Goal: Check status: Check status

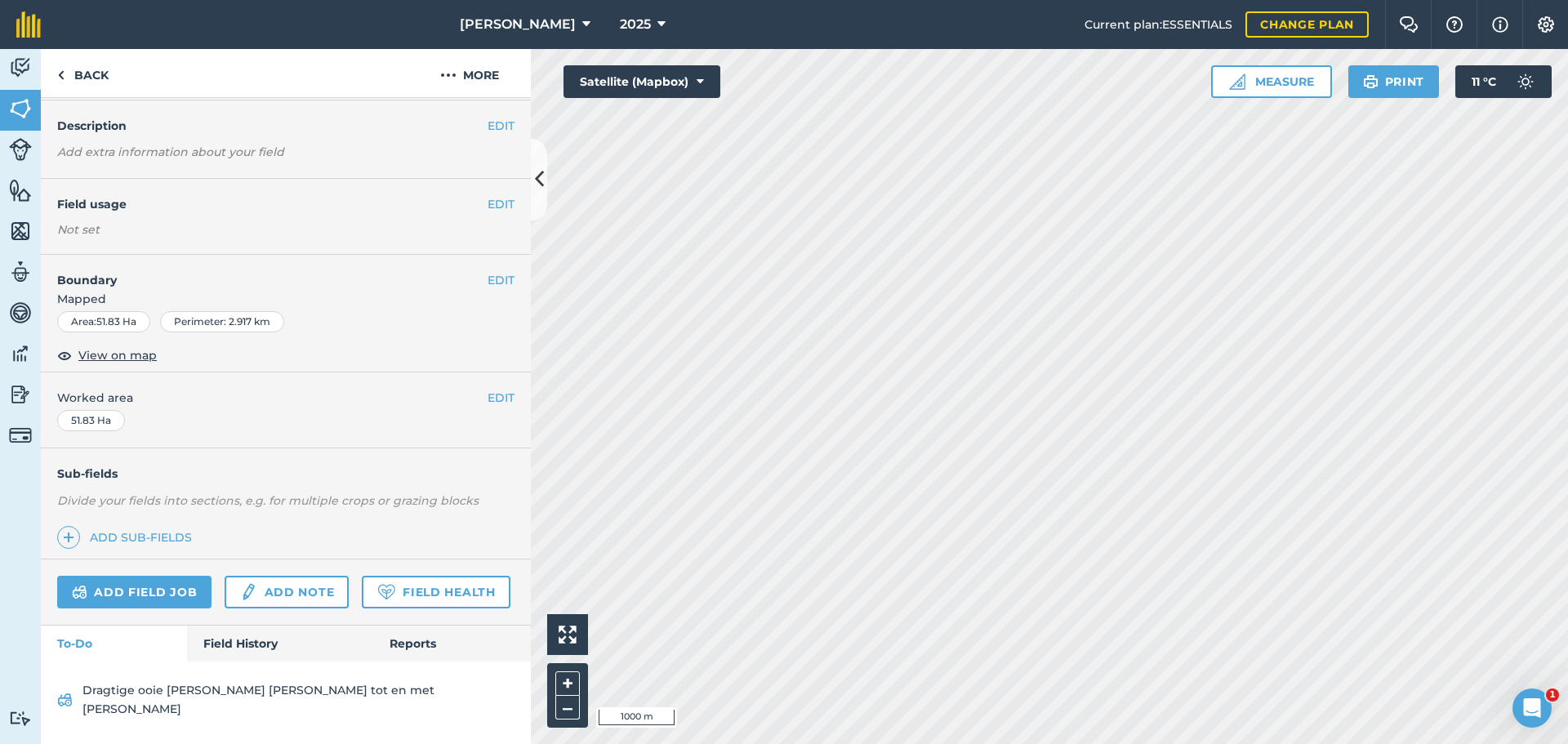
scroll to position [83, 0]
click at [243, 661] on link "Field History" at bounding box center [279, 643] width 185 height 36
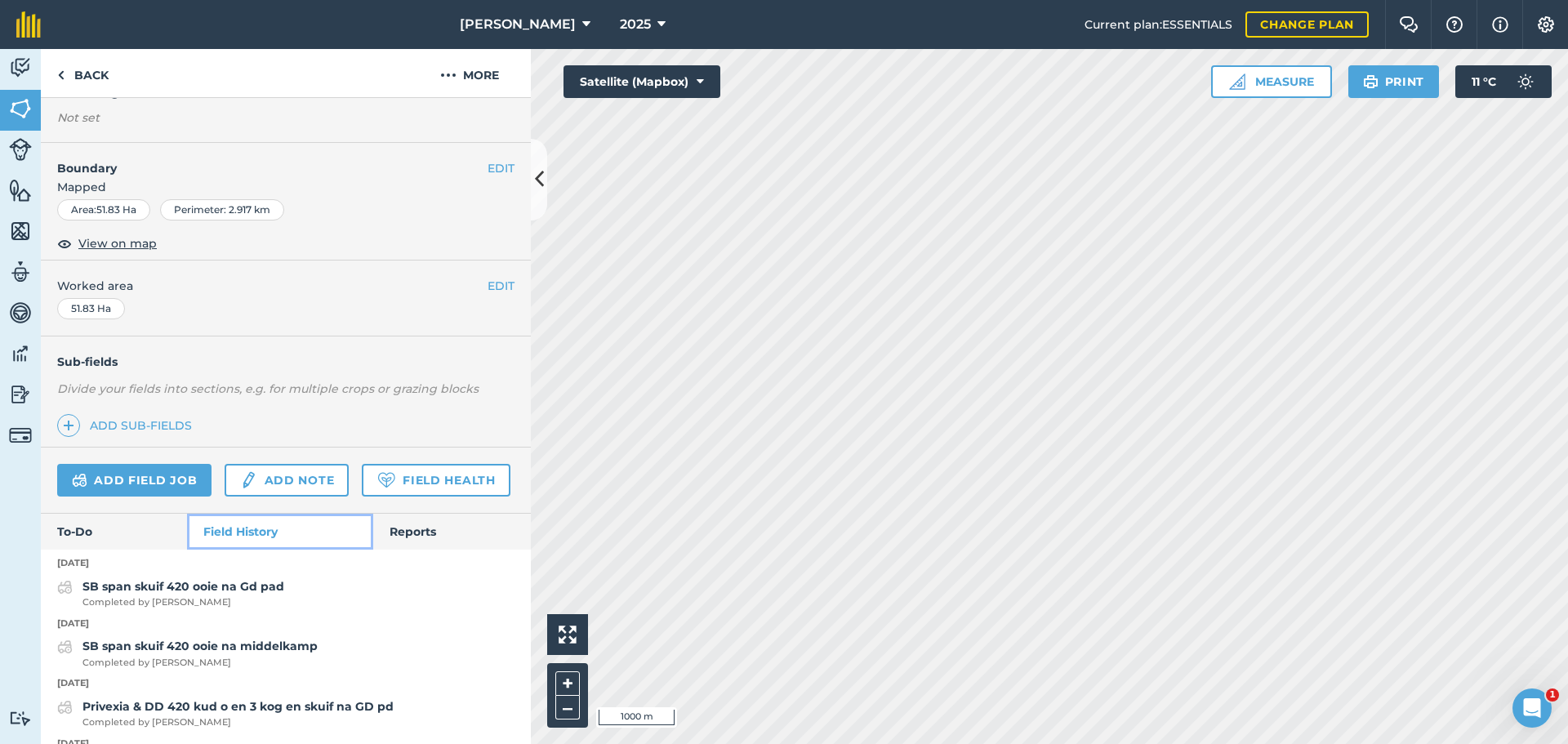
scroll to position [166, 0]
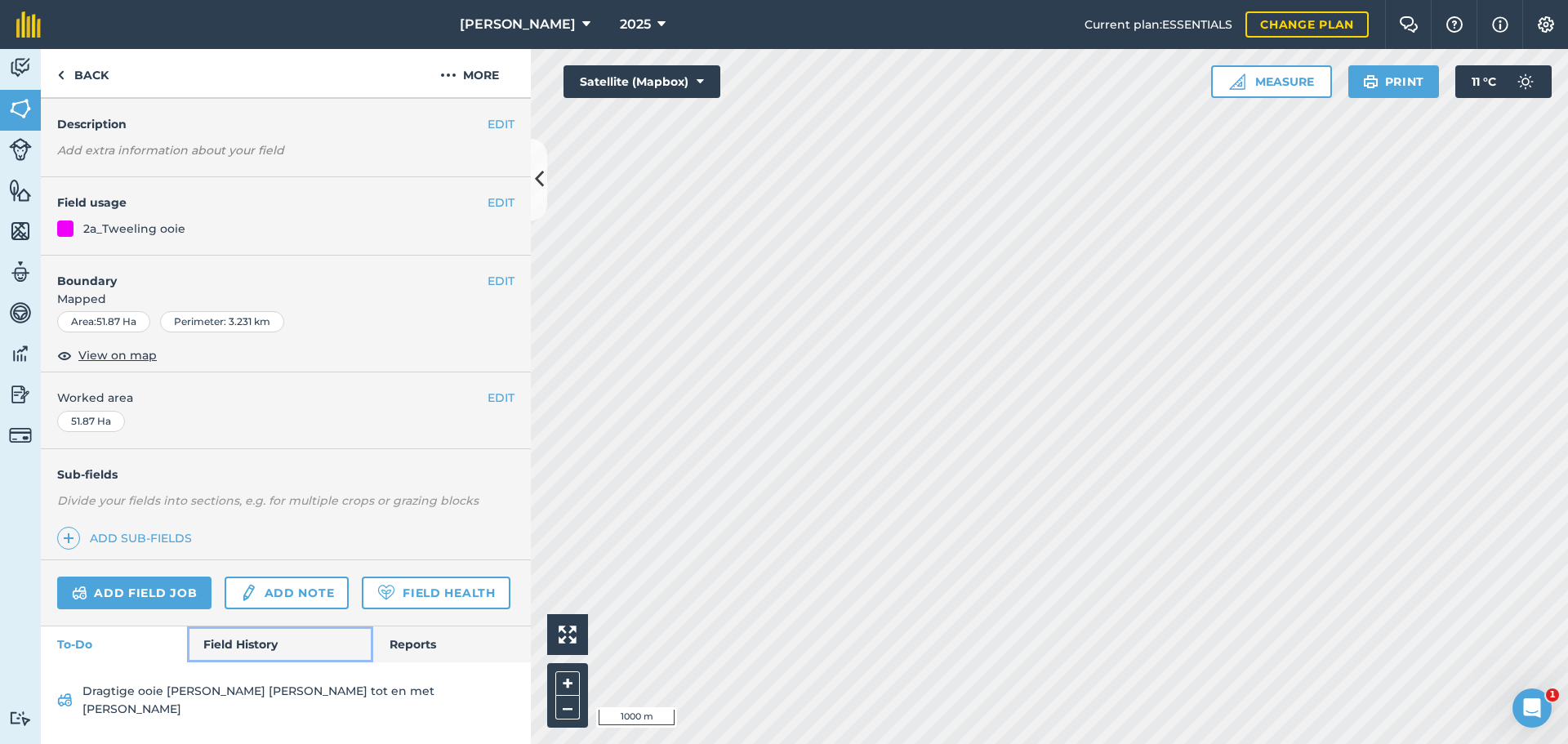
click at [231, 661] on link "Field History" at bounding box center [279, 644] width 185 height 36
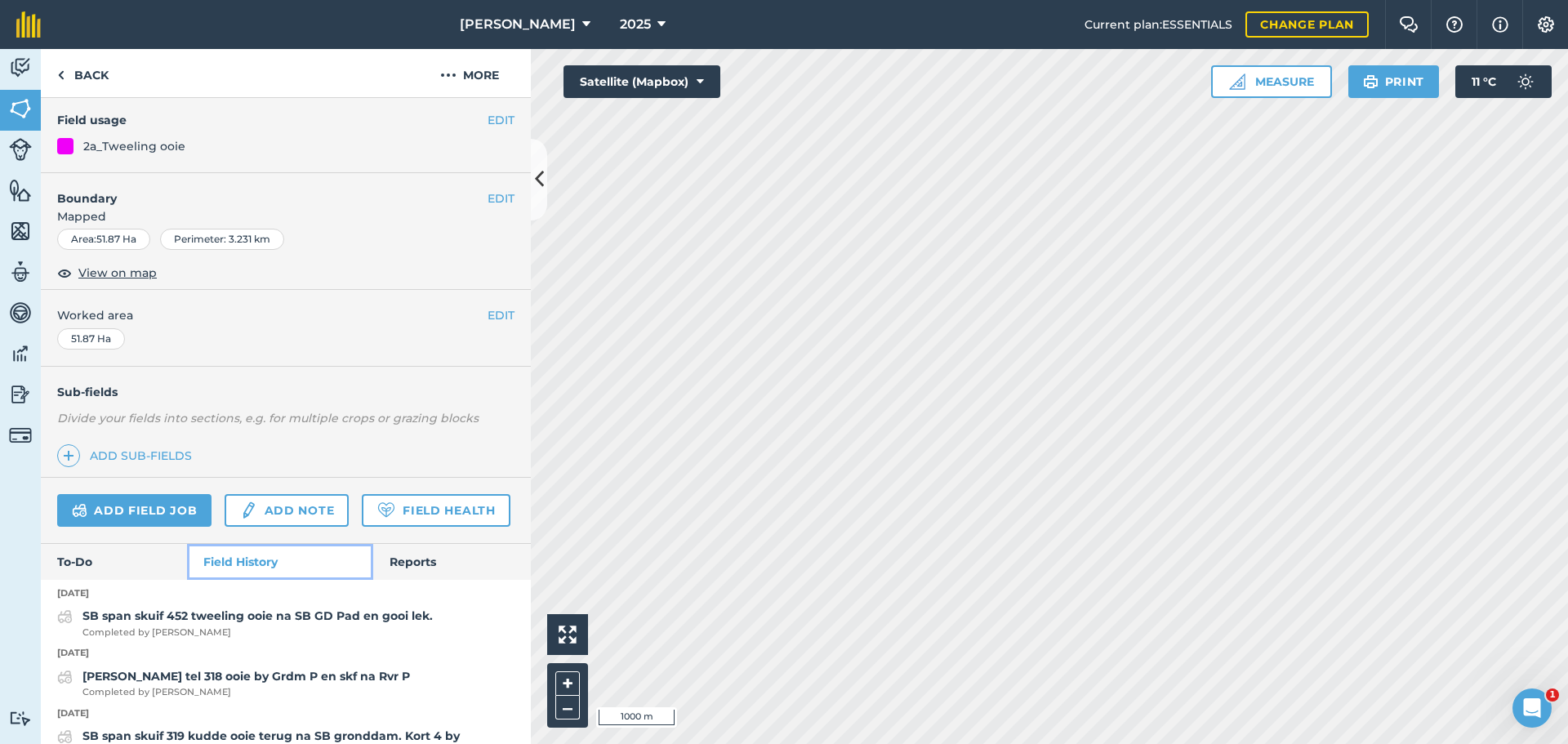
scroll to position [166, 0]
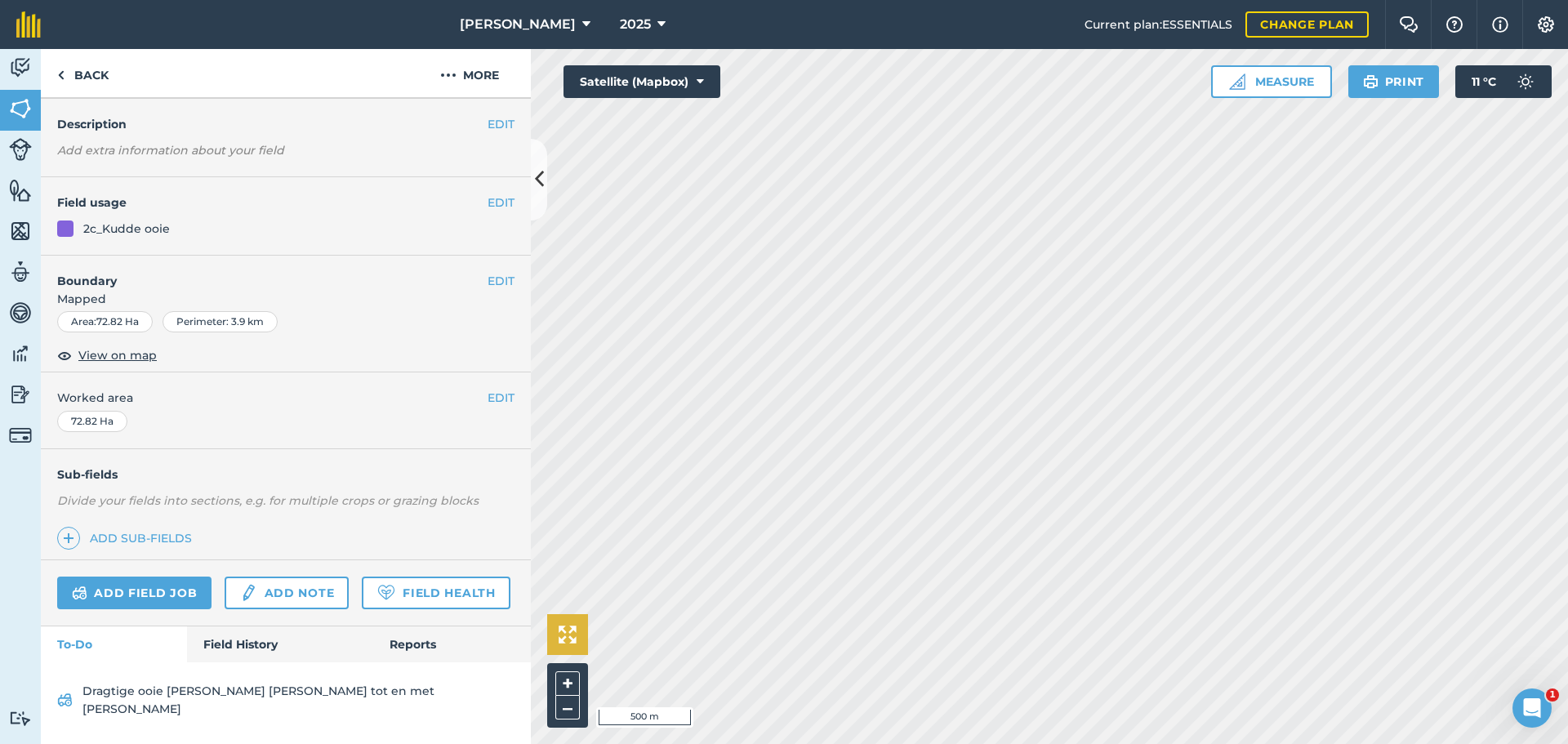
scroll to position [85, 0]
click at [246, 662] on link "Field History" at bounding box center [279, 644] width 185 height 36
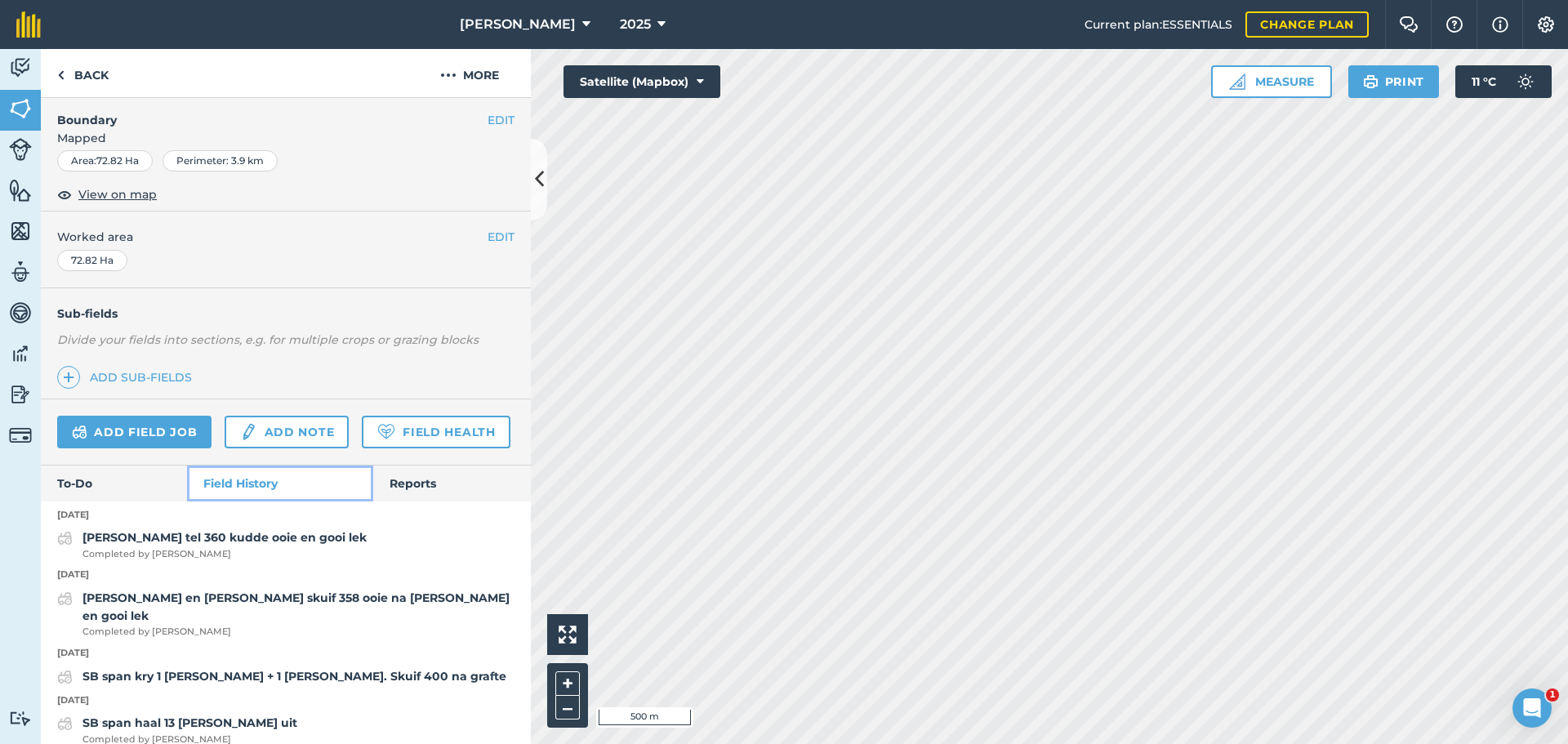
scroll to position [245, 0]
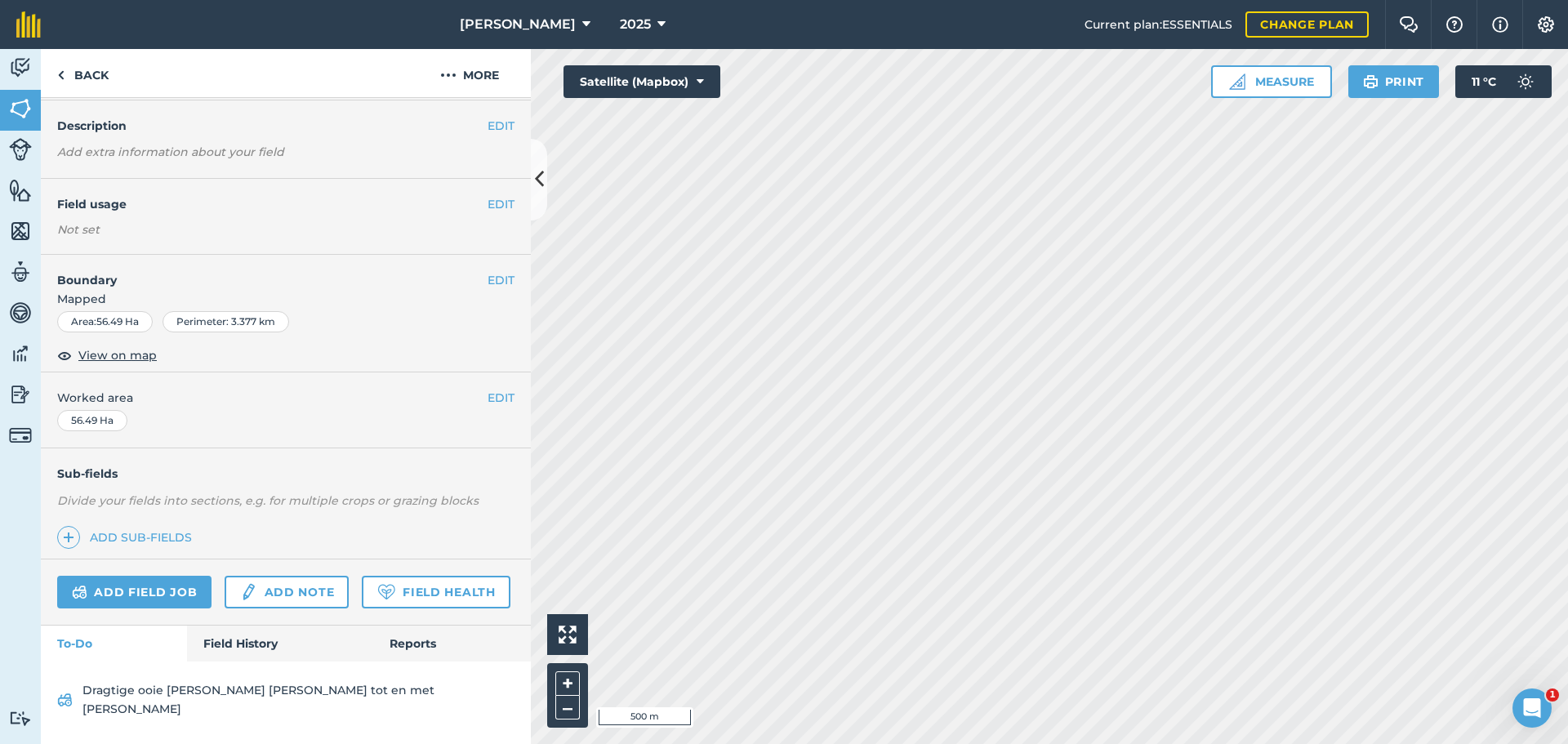
scroll to position [83, 0]
click at [232, 661] on link "Field History" at bounding box center [279, 643] width 185 height 36
click at [220, 661] on link "Field History" at bounding box center [279, 643] width 185 height 36
click at [251, 654] on link "Field History" at bounding box center [279, 643] width 185 height 36
click at [229, 659] on link "Field History" at bounding box center [279, 643] width 185 height 36
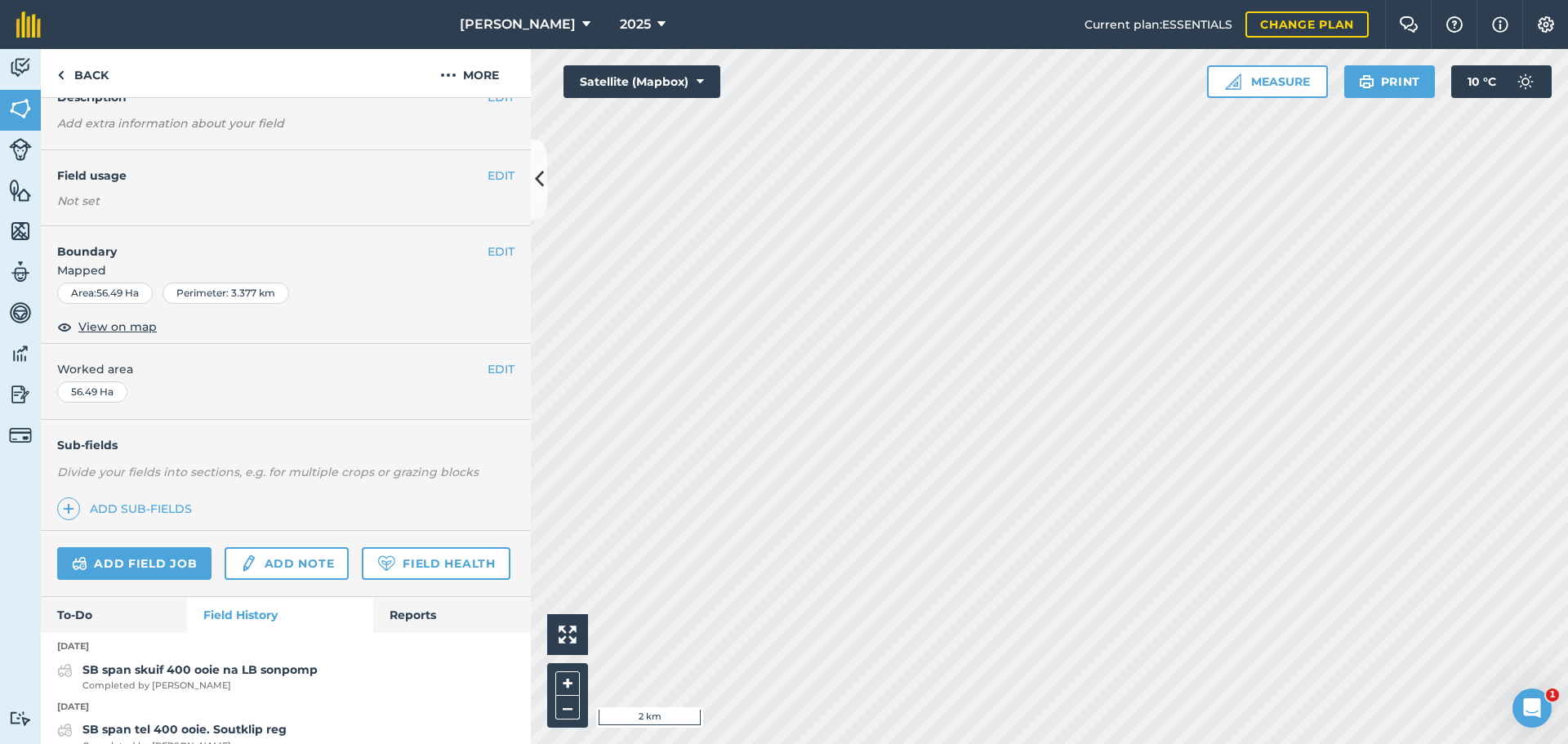
scroll to position [70, 0]
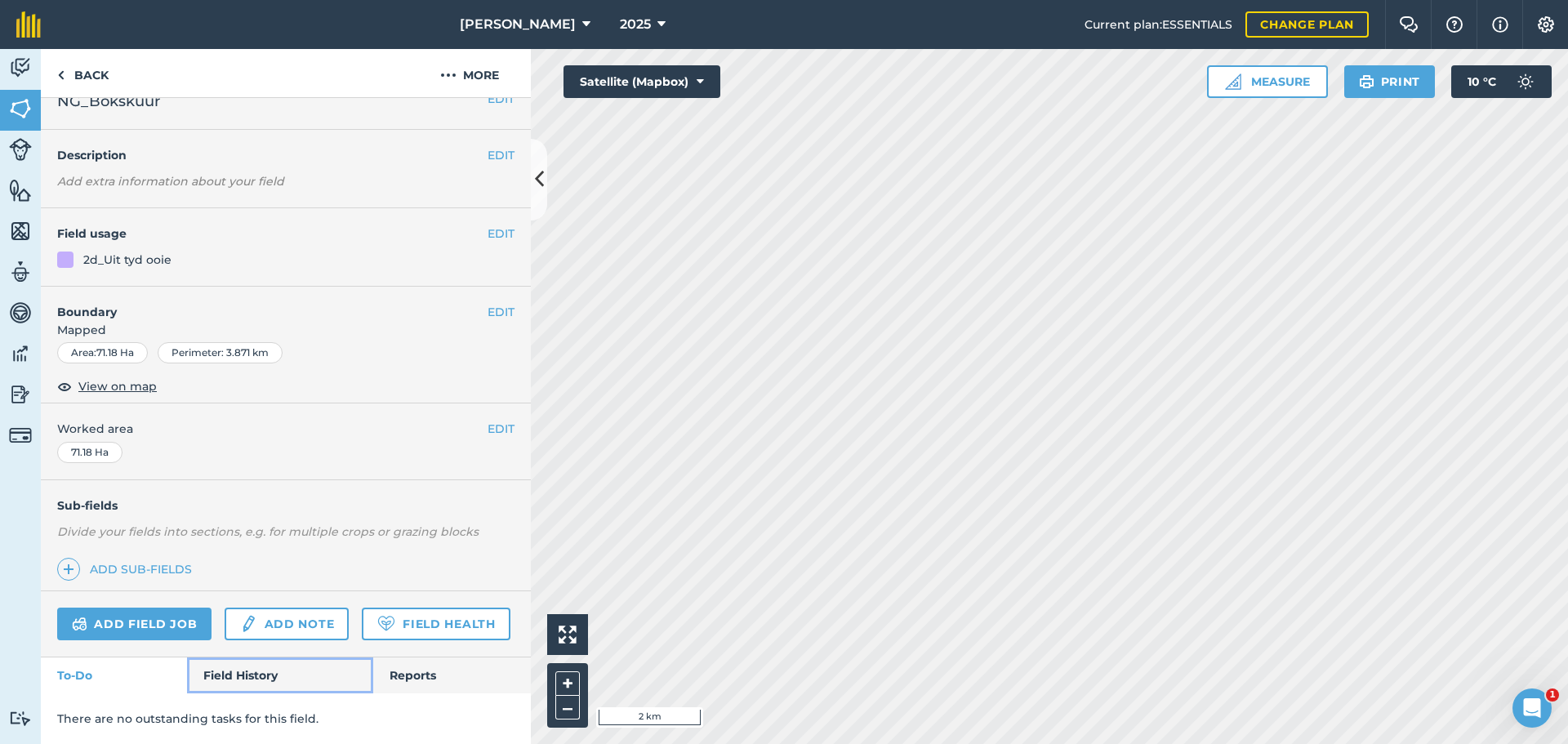
click at [249, 674] on link "Field History" at bounding box center [279, 675] width 185 height 36
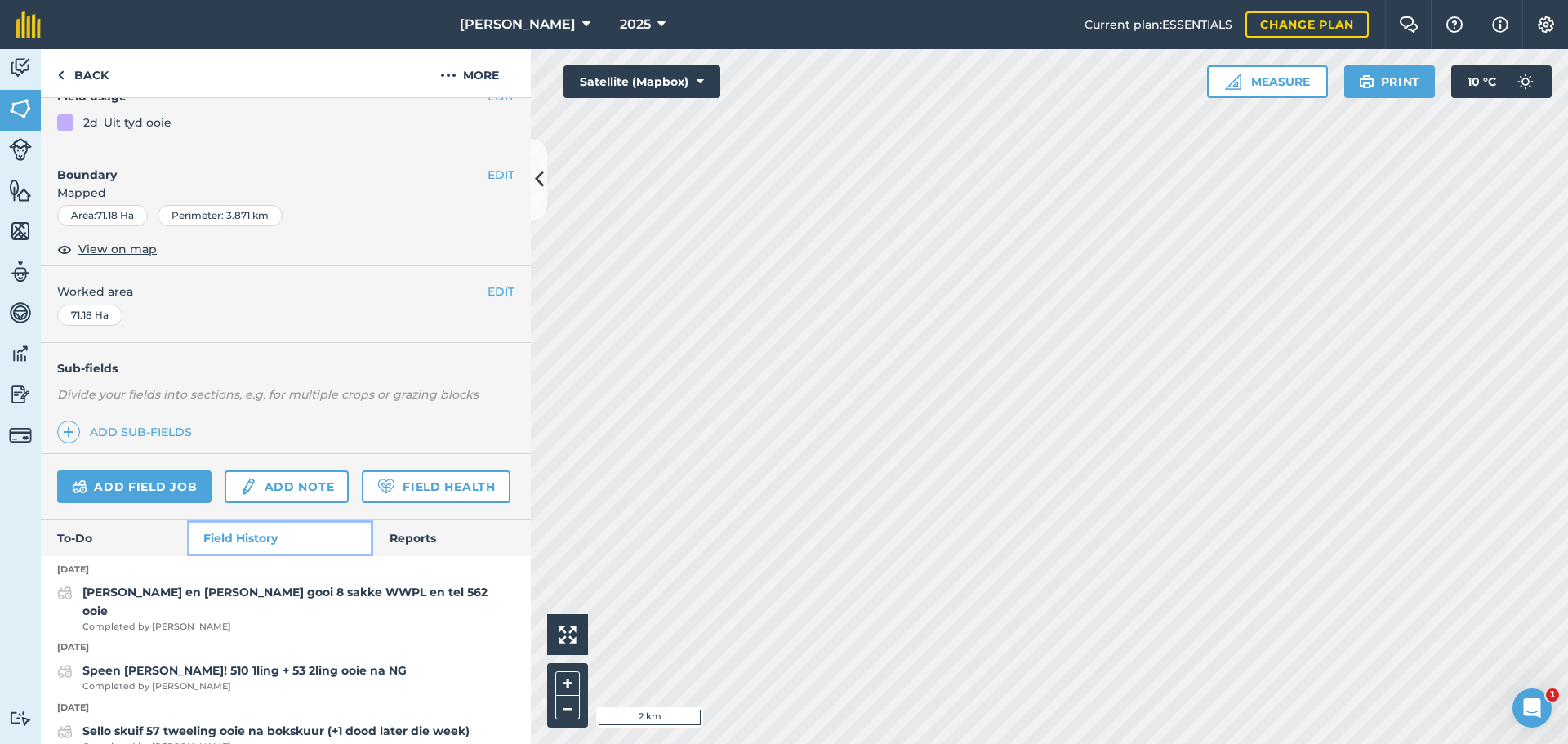
scroll to position [163, 0]
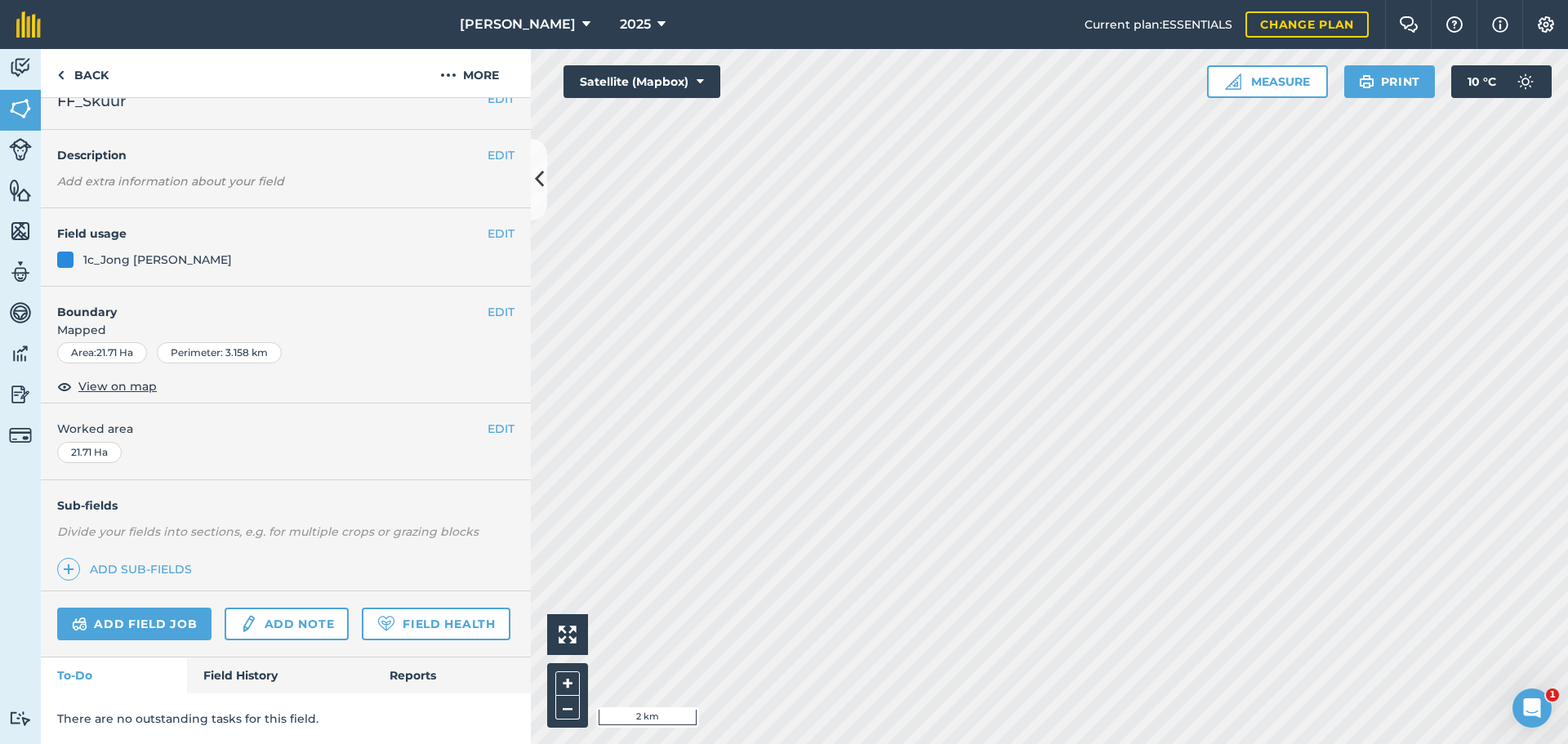
scroll to position [70, 0]
click at [265, 673] on link "Field History" at bounding box center [279, 675] width 185 height 36
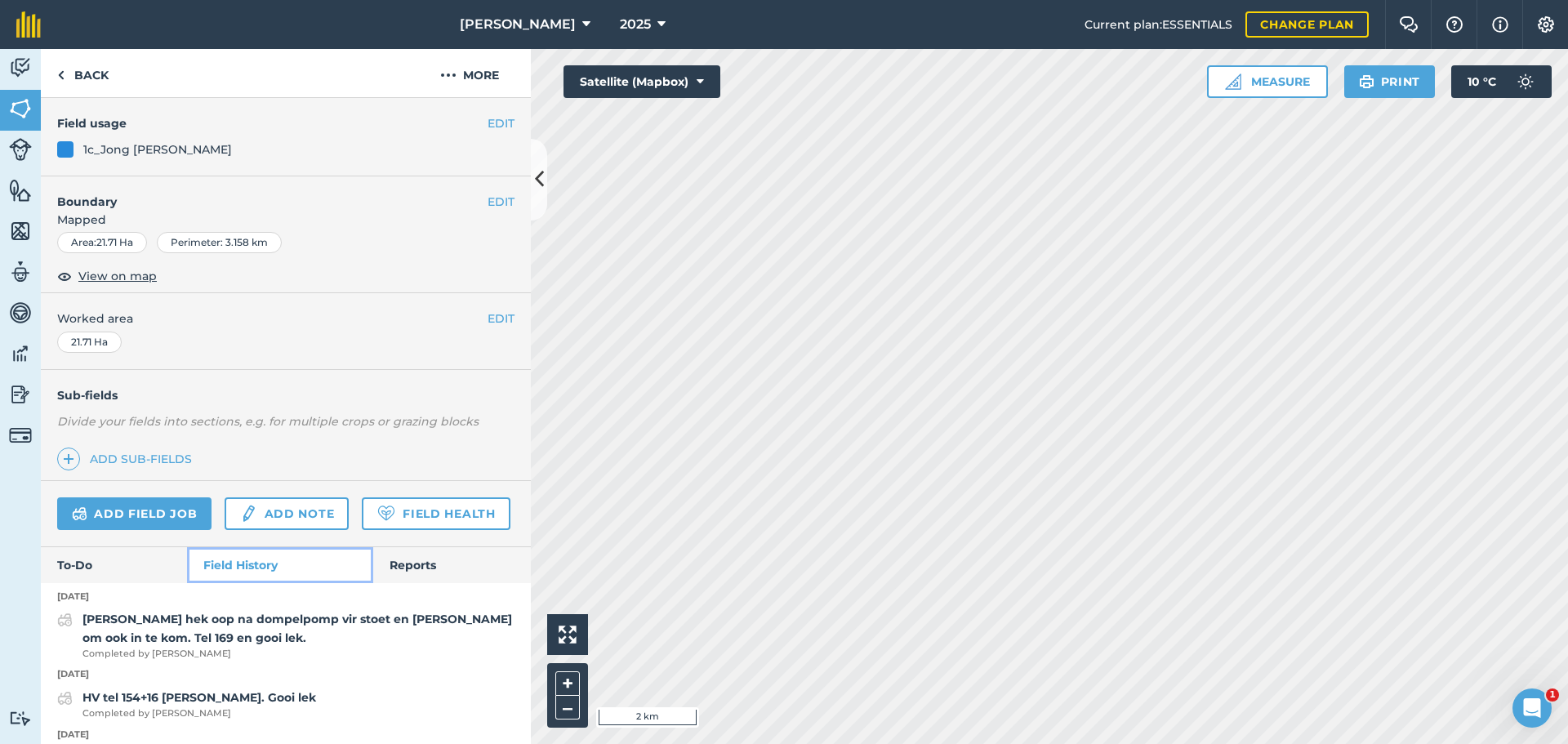
scroll to position [163, 0]
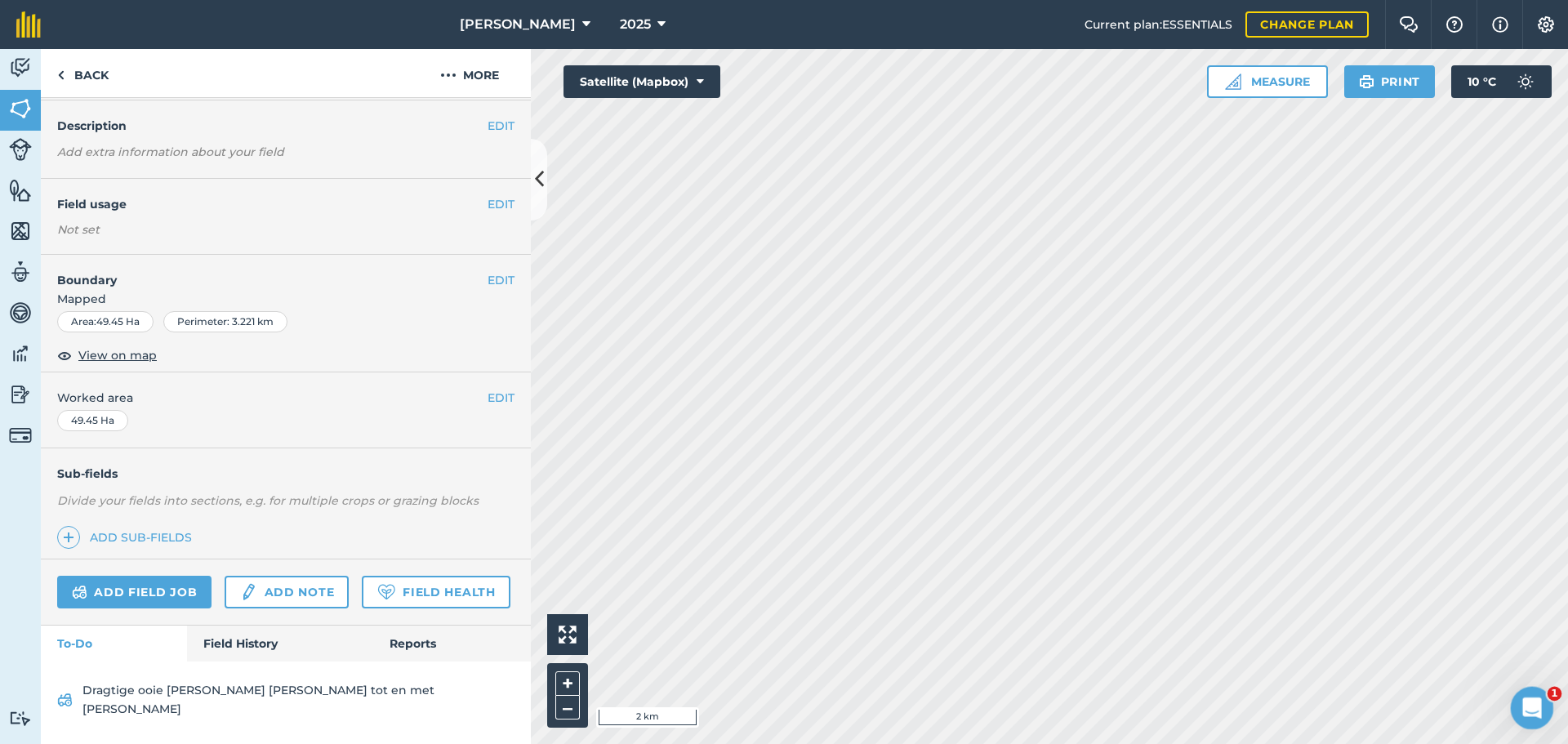
scroll to position [83, 0]
